Goal: Information Seeking & Learning: Learn about a topic

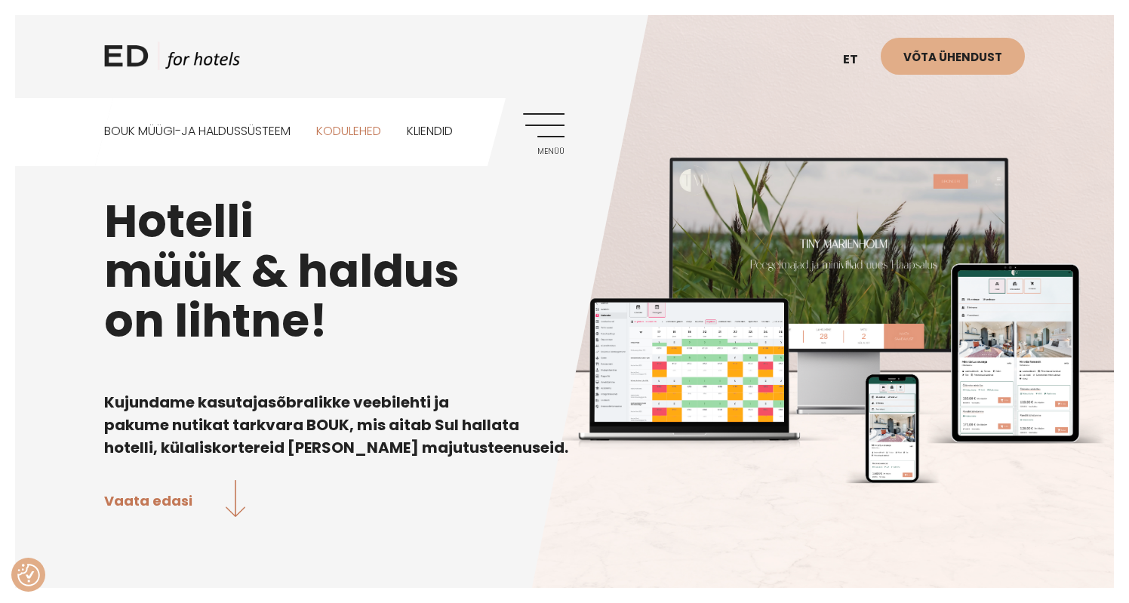
click at [364, 128] on link "Kodulehed" at bounding box center [348, 131] width 65 height 67
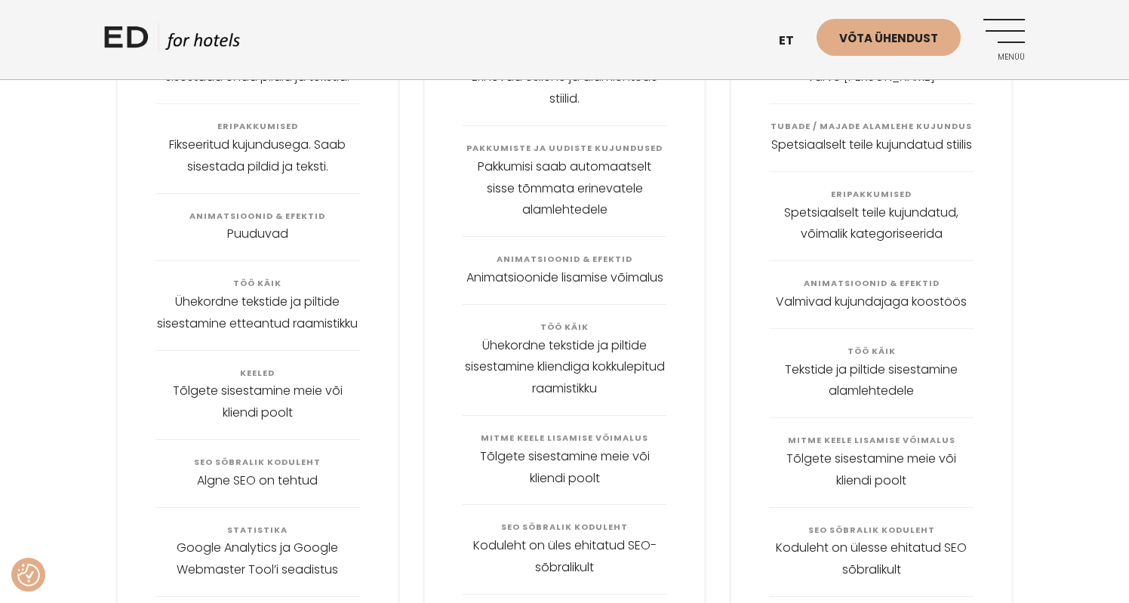
scroll to position [2354, 0]
click at [1022, 31] on link "Menüü" at bounding box center [1003, 39] width 41 height 41
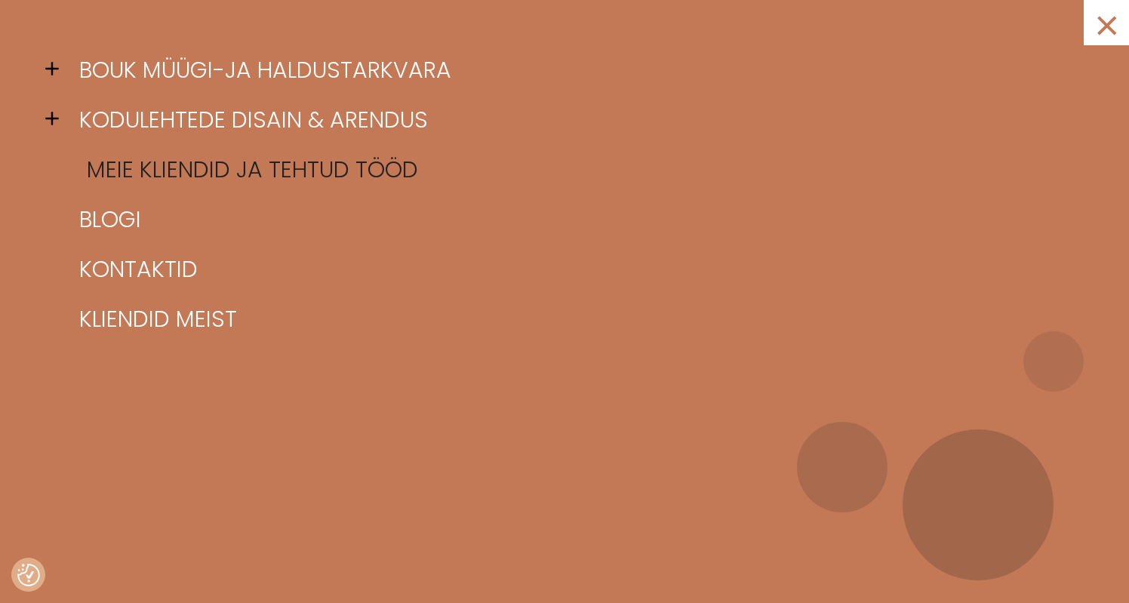
click at [193, 171] on link "Meie kliendid ja tehtud tööd" at bounding box center [582, 170] width 1015 height 50
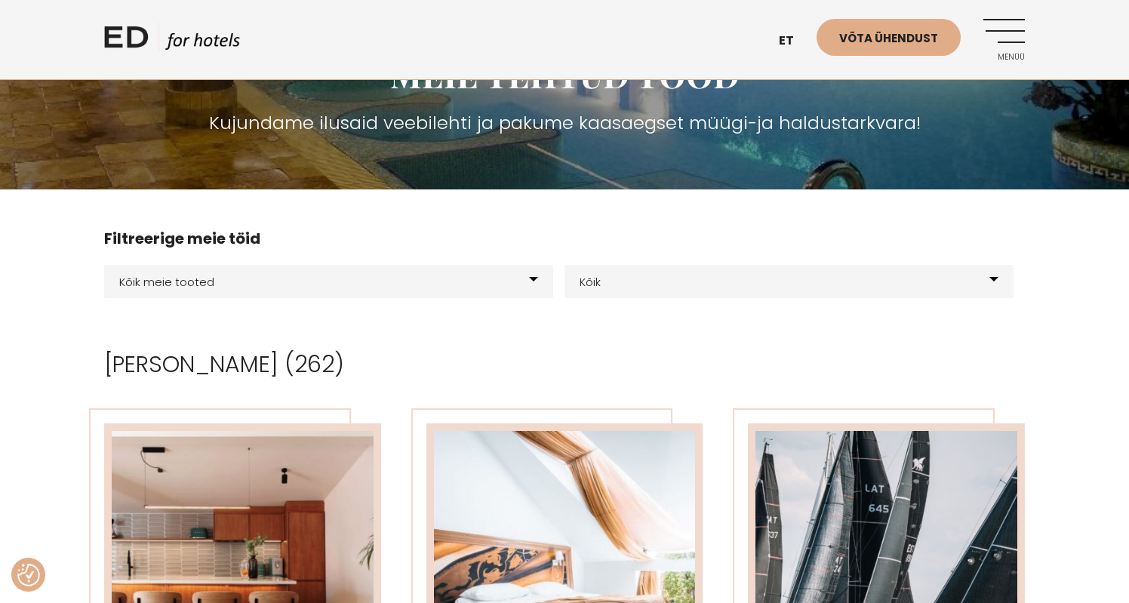
scroll to position [135, 0]
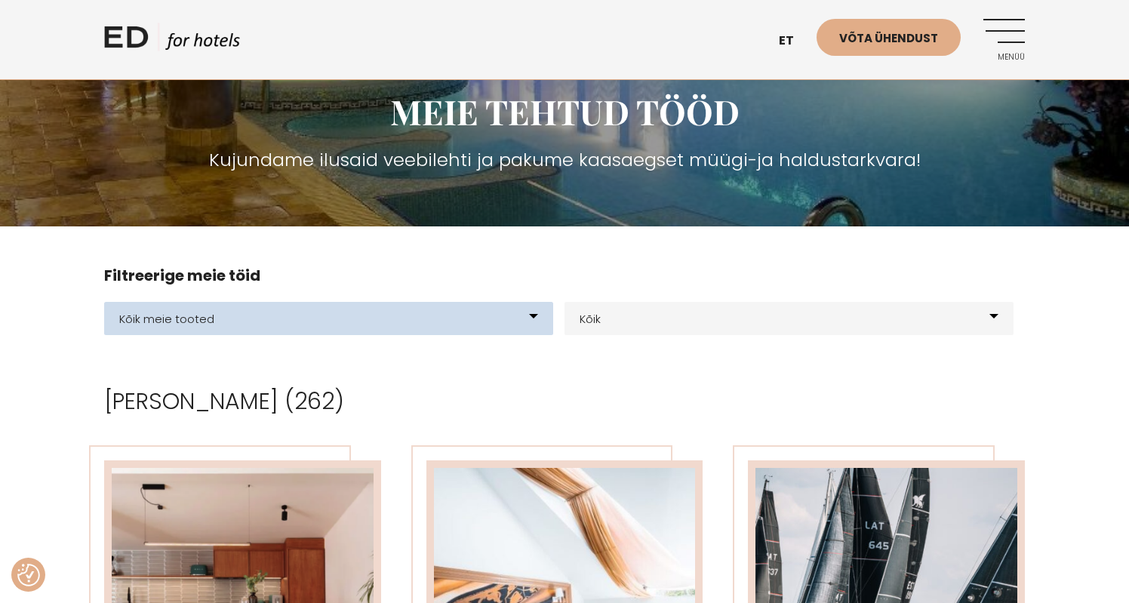
click at [289, 311] on select "Kõik meie tooted BOUK BOOKING BOUK PMS Kodulehed Näidis kodulehe kujunduspõhjad…" at bounding box center [328, 318] width 449 height 33
select select "21"
click at [104, 302] on select "Kõik meie tooted BOUK BOOKING BOUK PMS Kodulehed Näidis kodulehe kujunduspõhjad…" at bounding box center [328, 318] width 449 height 33
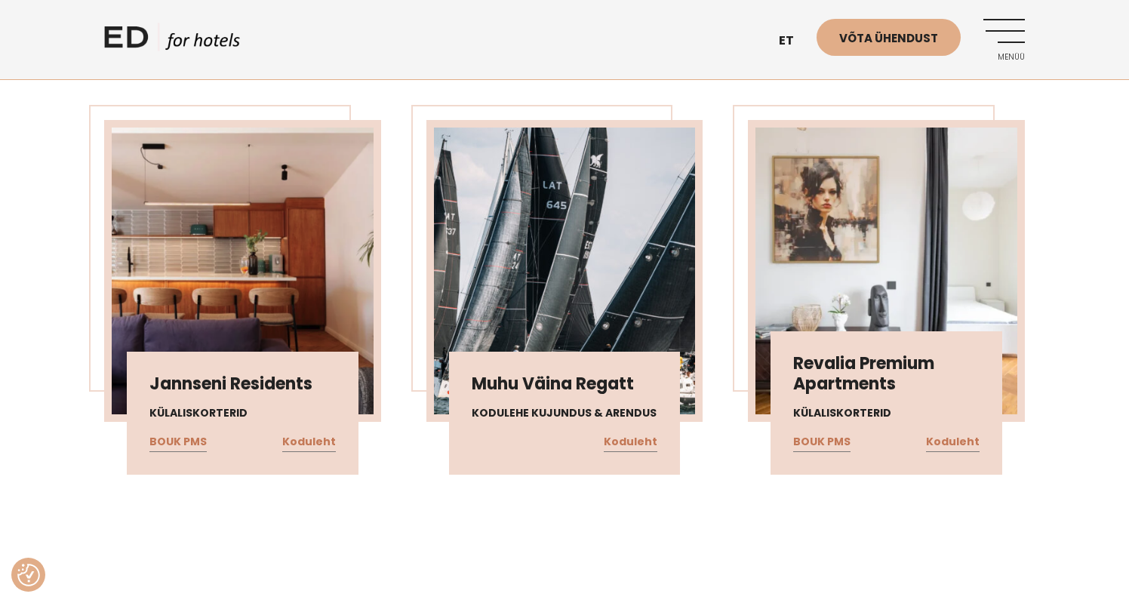
scroll to position [522, 0]
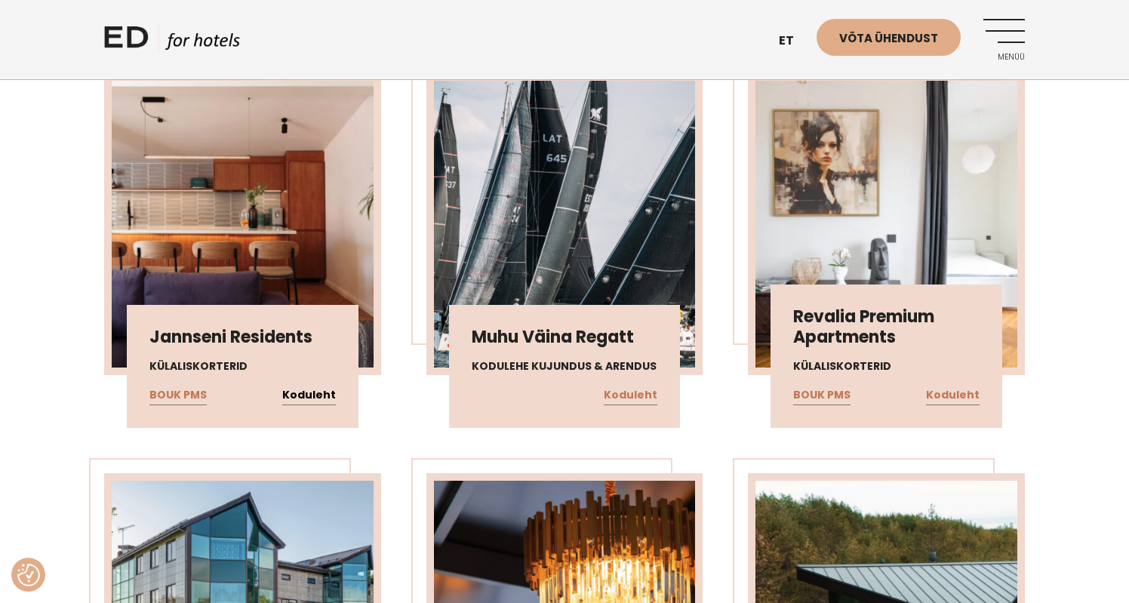
click at [310, 398] on link "Koduleht" at bounding box center [309, 396] width 54 height 20
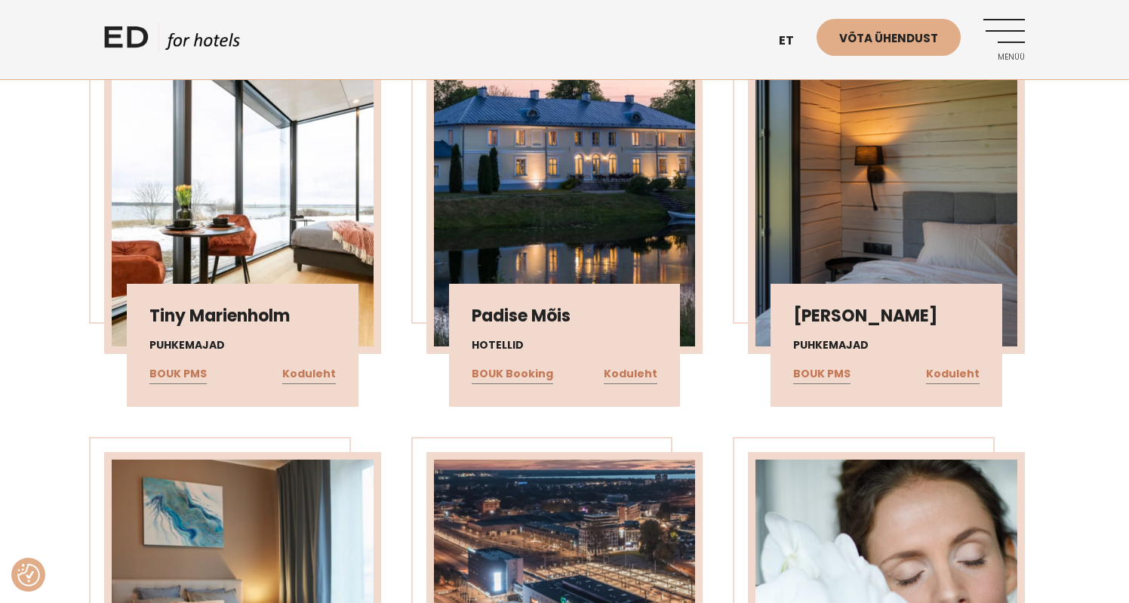
scroll to position [2152, 0]
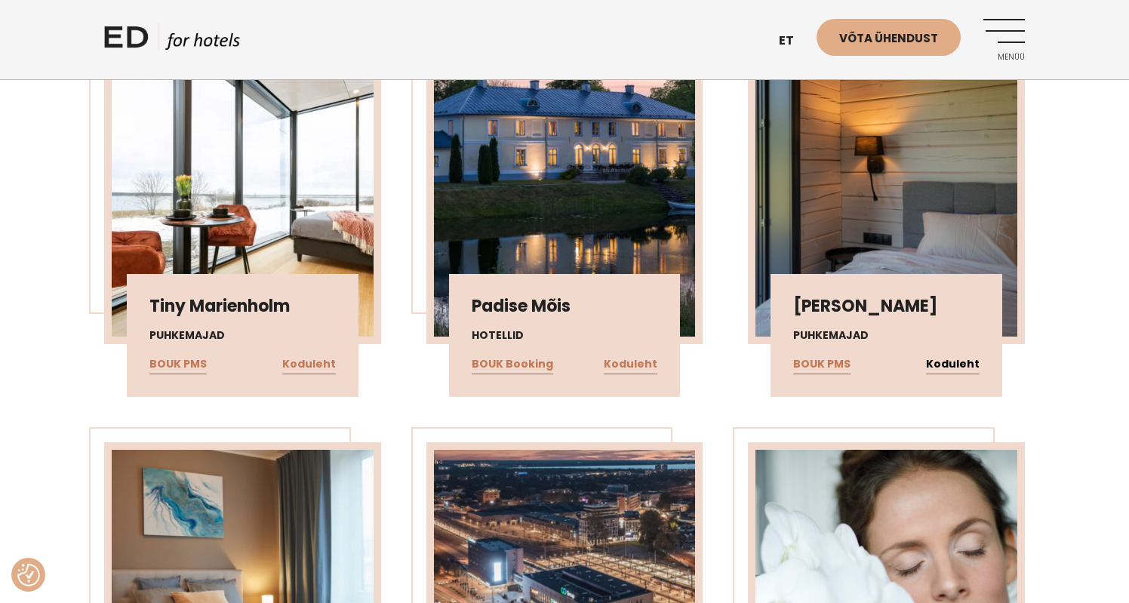
click at [955, 363] on link "Koduleht" at bounding box center [953, 365] width 54 height 20
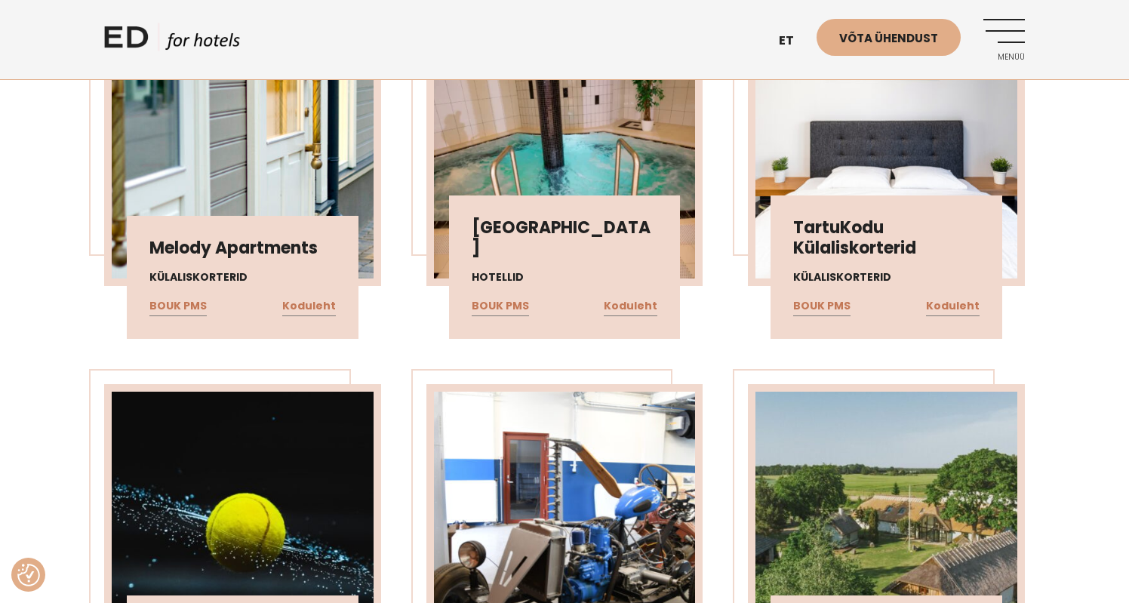
scroll to position [8214, 0]
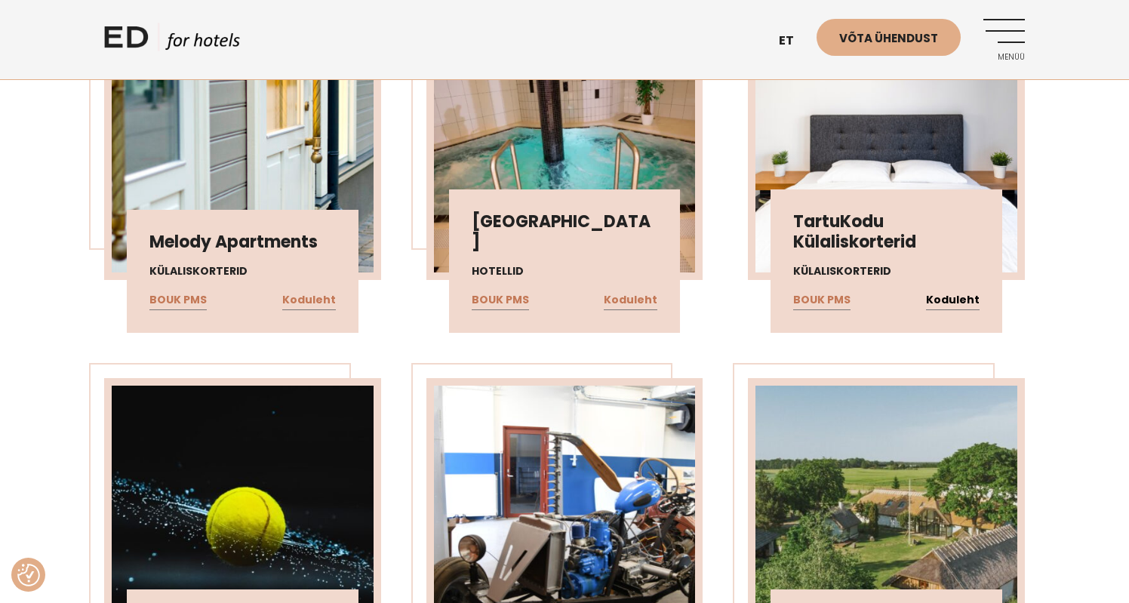
click at [977, 303] on link "Koduleht" at bounding box center [953, 300] width 54 height 20
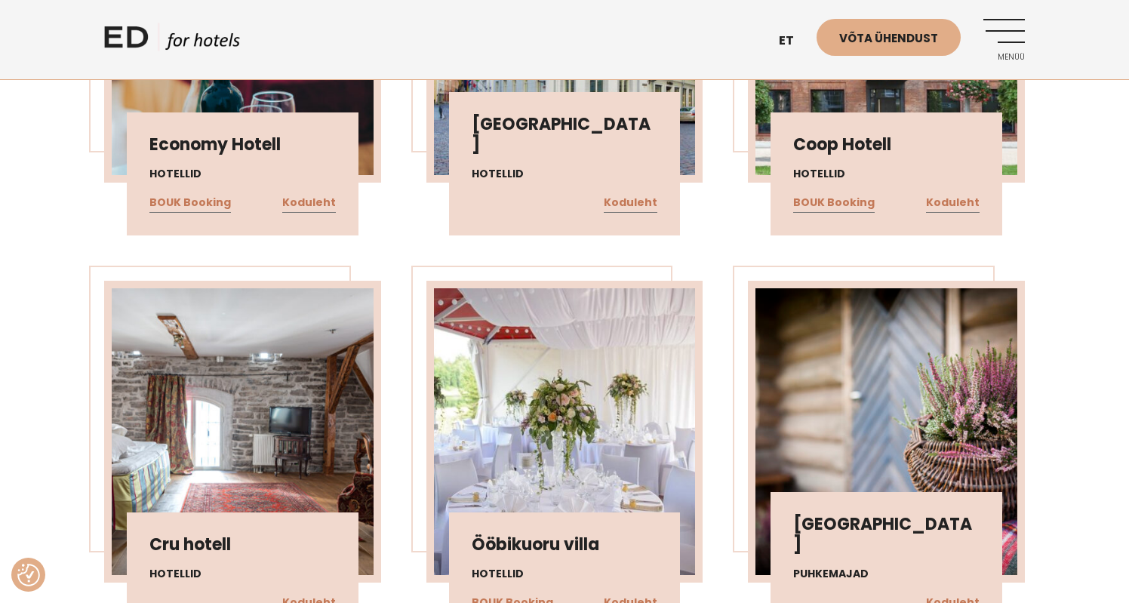
scroll to position [9515, 0]
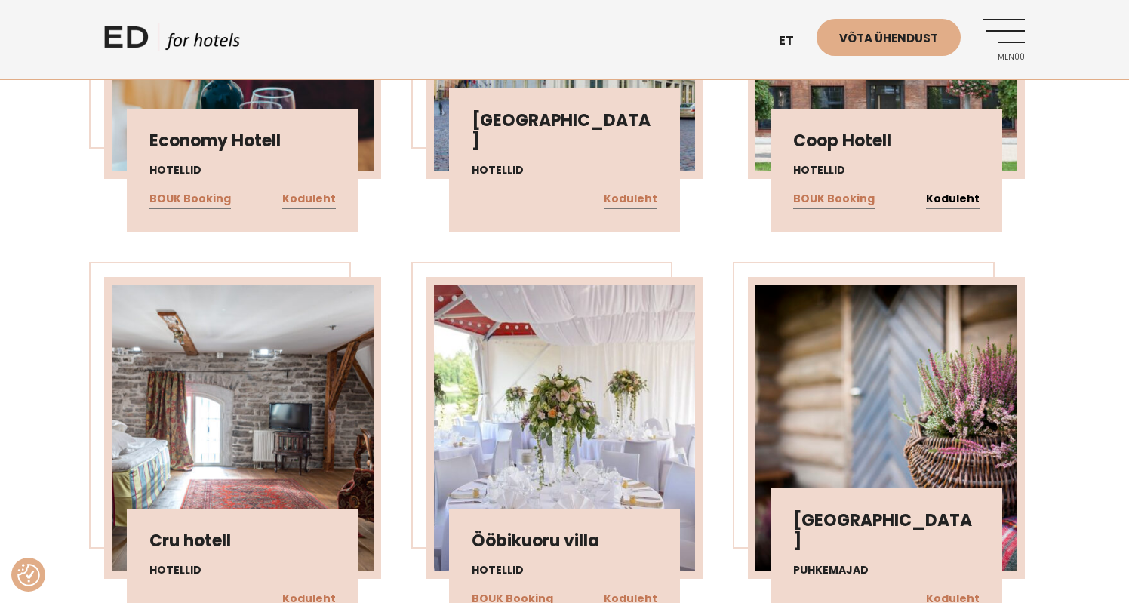
click at [965, 195] on link "Koduleht" at bounding box center [953, 199] width 54 height 20
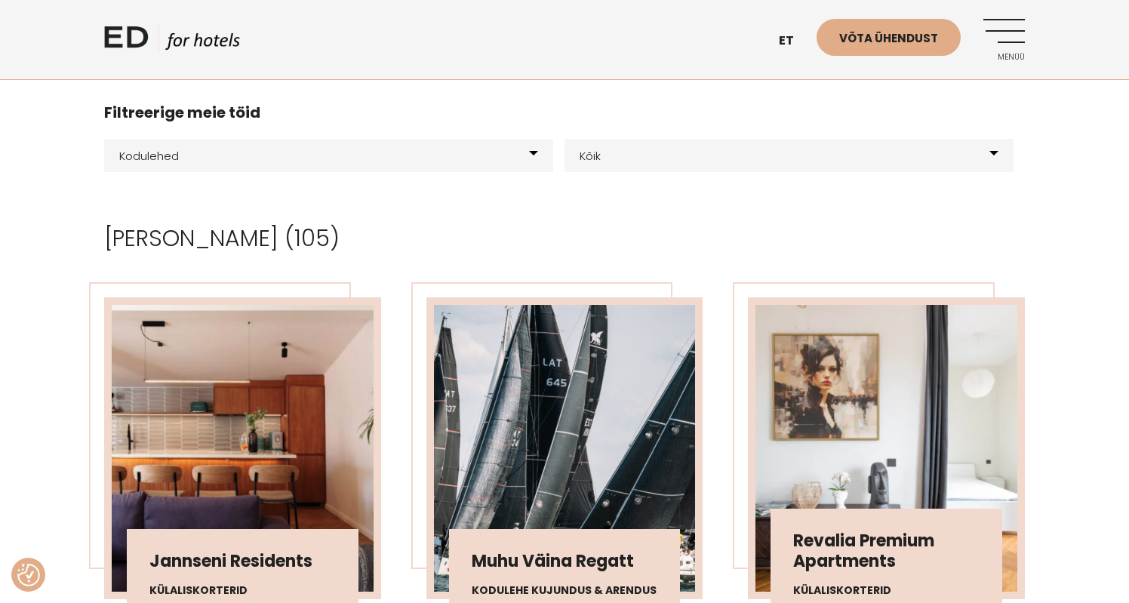
scroll to position [292, 0]
